Goal: Information Seeking & Learning: Check status

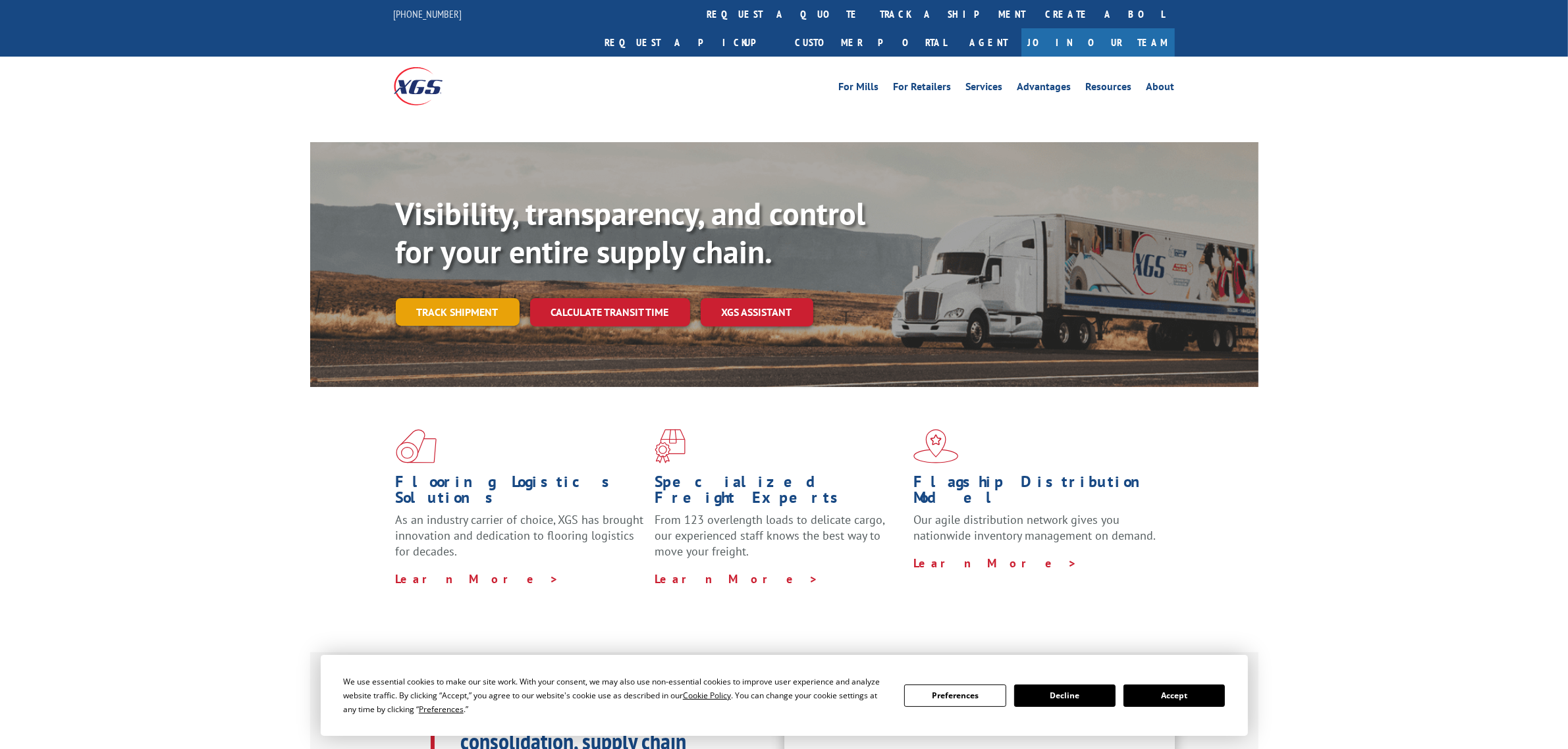
click at [466, 298] on link "Track shipment" at bounding box center [457, 312] width 124 height 28
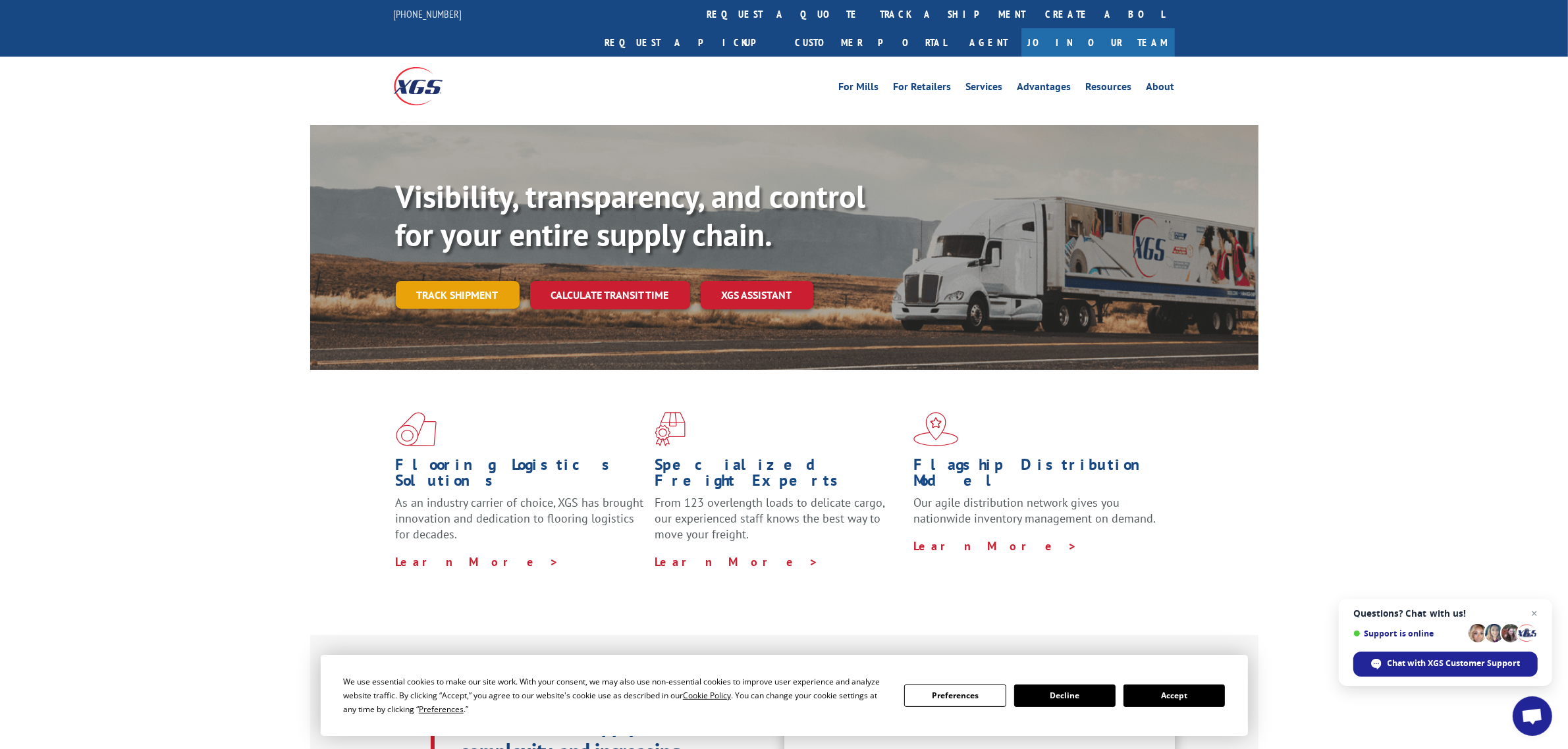
click at [463, 281] on link "Track shipment" at bounding box center [457, 295] width 124 height 28
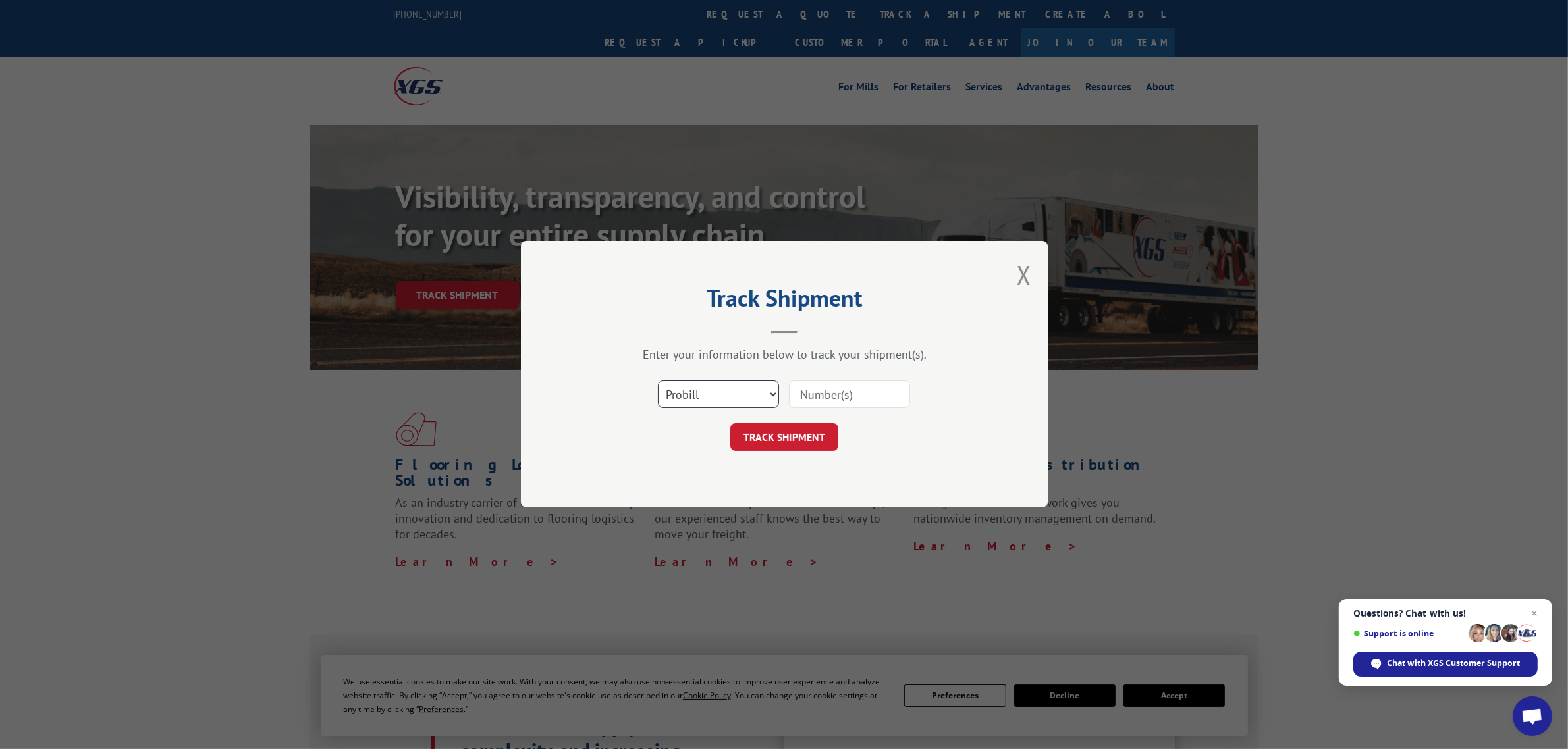
click at [700, 384] on select "Select category... Probill BOL PO" at bounding box center [718, 395] width 121 height 28
select select "po"
click at [658, 381] on select "Select category... Probill BOL PO" at bounding box center [718, 395] width 121 height 28
click at [804, 386] on input at bounding box center [849, 395] width 121 height 28
type input "04980294"
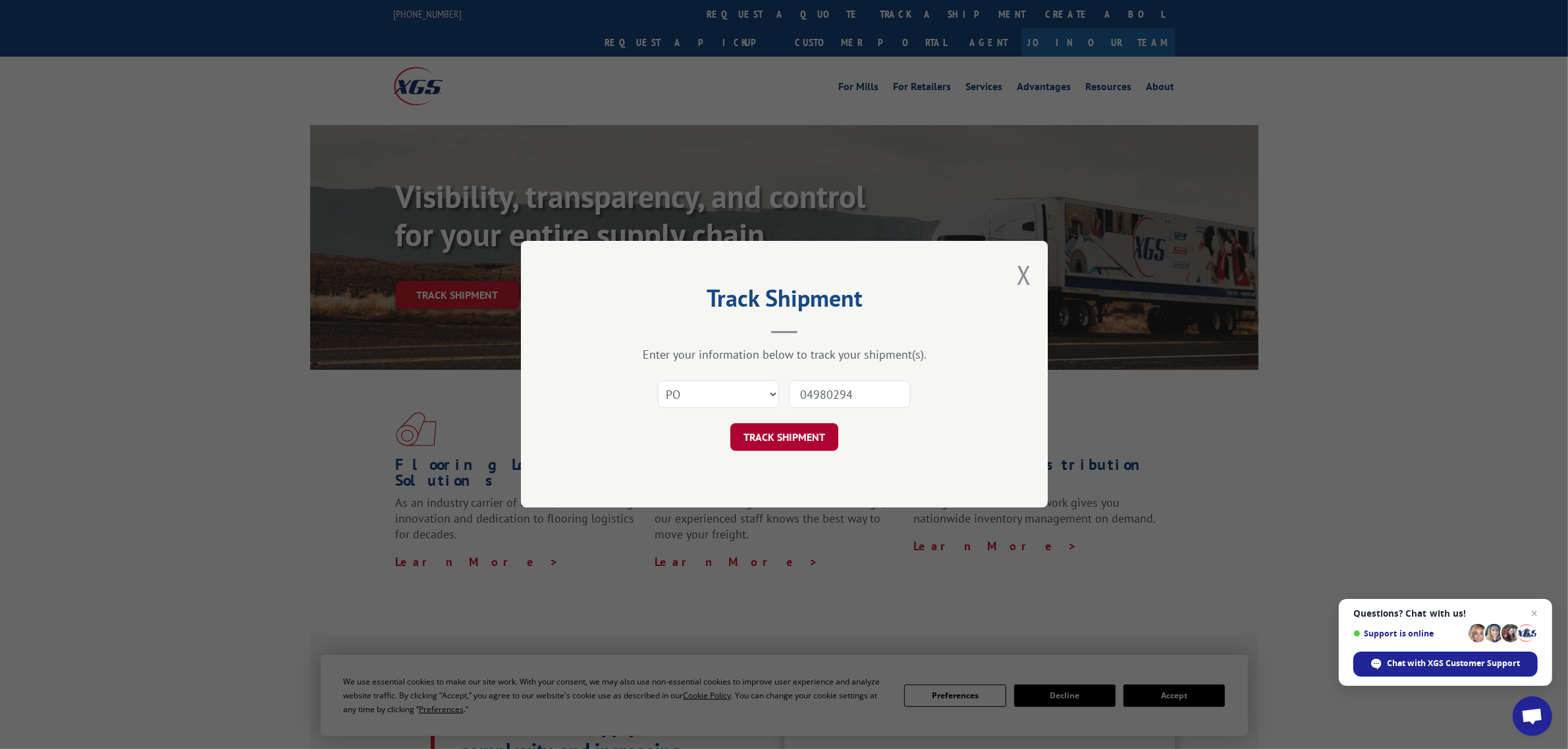
click at [792, 442] on button "TRACK SHIPMENT" at bounding box center [784, 438] width 108 height 28
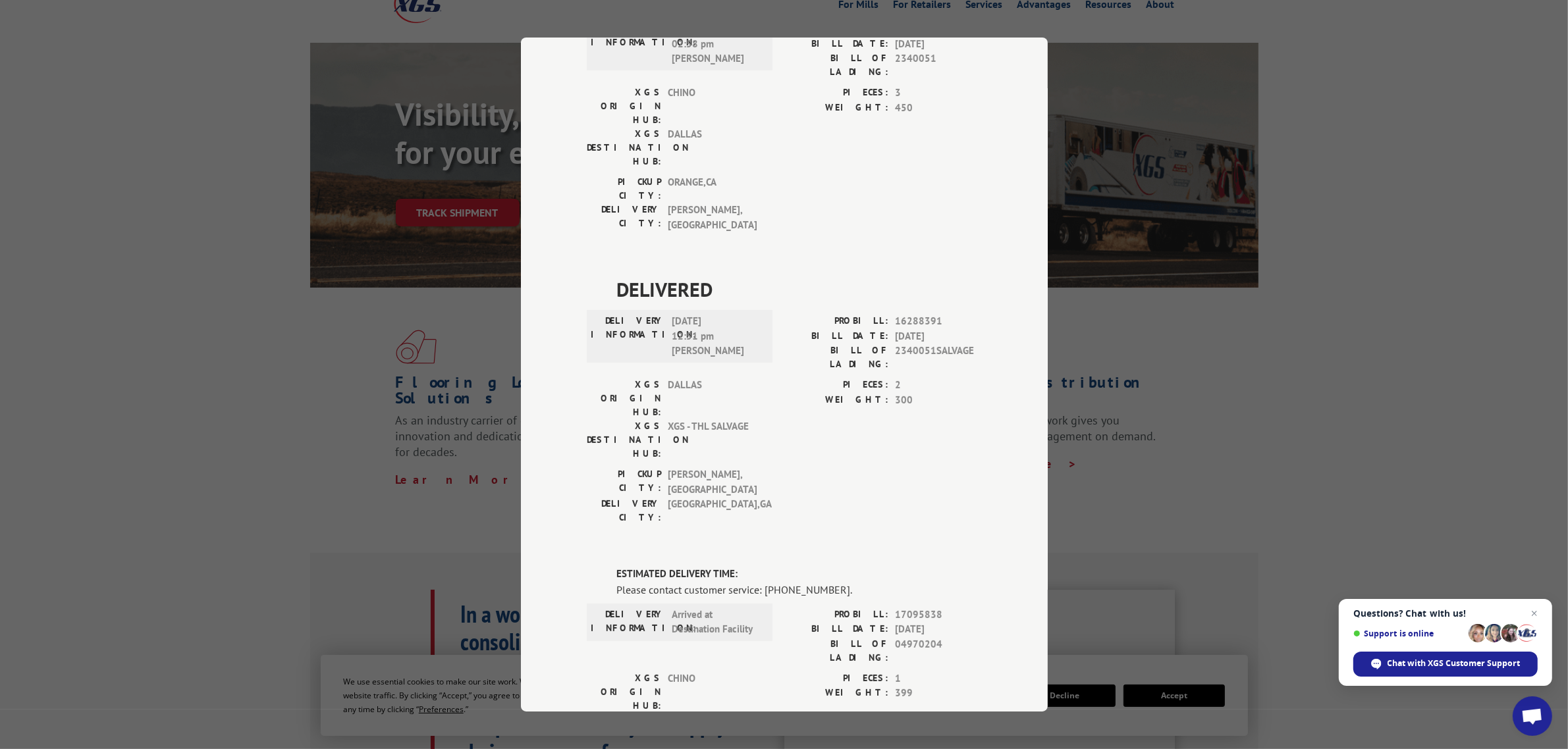
scroll to position [369, 0]
